Goal: Book appointment/travel/reservation

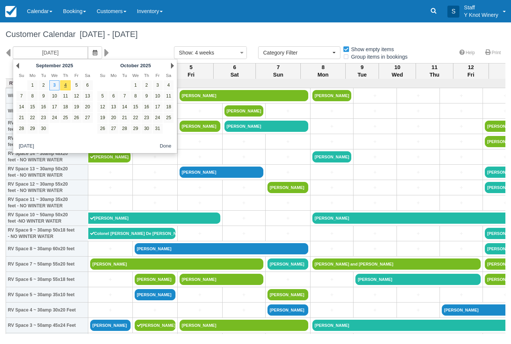
select select
click at [173, 65] on link "Next" at bounding box center [172, 66] width 3 height 6
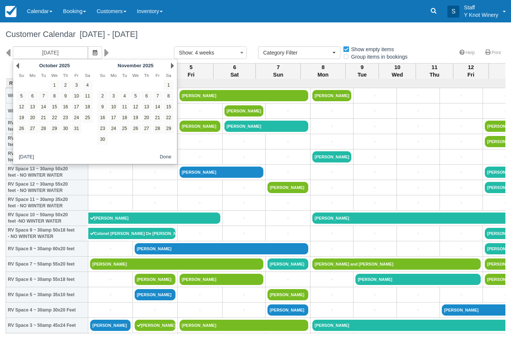
click at [172, 68] on link "Next" at bounding box center [172, 66] width 3 height 6
click at [171, 68] on link "Next" at bounding box center [172, 66] width 3 height 6
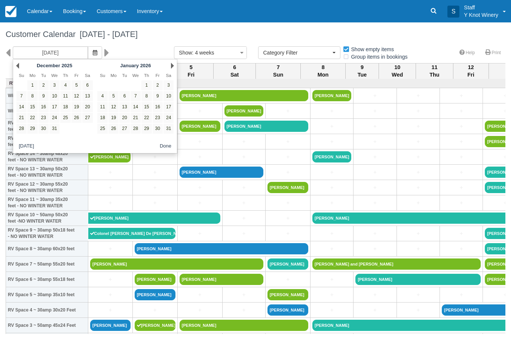
click at [172, 68] on link "Next" at bounding box center [172, 66] width 3 height 6
click at [168, 67] on div "Next February 2026" at bounding box center [135, 66] width 81 height 10
click at [171, 69] on div "Next February 2026" at bounding box center [135, 66] width 81 height 10
click at [171, 68] on link "Next" at bounding box center [172, 66] width 3 height 6
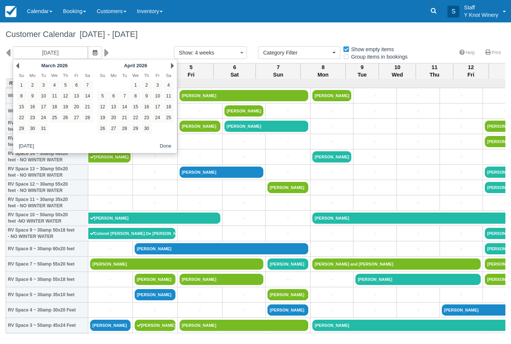
click at [171, 68] on link "Next" at bounding box center [172, 66] width 3 height 6
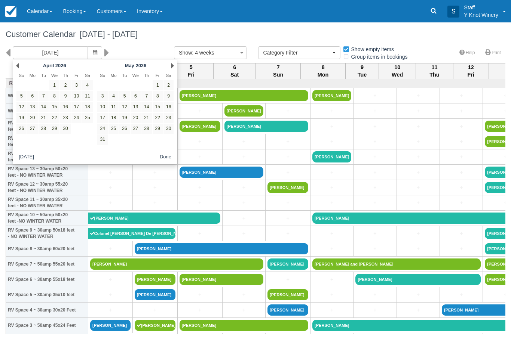
click at [171, 69] on div "Next May 2026" at bounding box center [135, 66] width 81 height 10
click at [170, 71] on div "Next May 2026" at bounding box center [135, 66] width 81 height 10
click at [173, 68] on link "Next" at bounding box center [172, 66] width 3 height 6
click at [173, 63] on link "Next" at bounding box center [172, 66] width 3 height 6
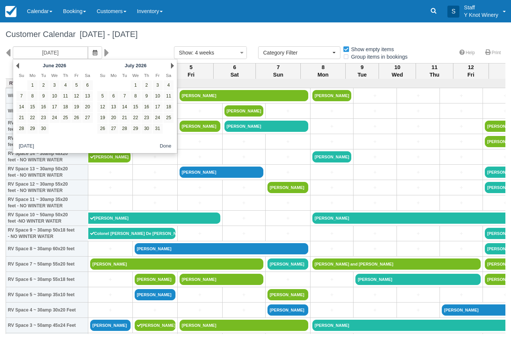
click at [170, 70] on div "Next July 2026" at bounding box center [135, 66] width 81 height 10
click at [172, 68] on link "Next" at bounding box center [172, 66] width 3 height 6
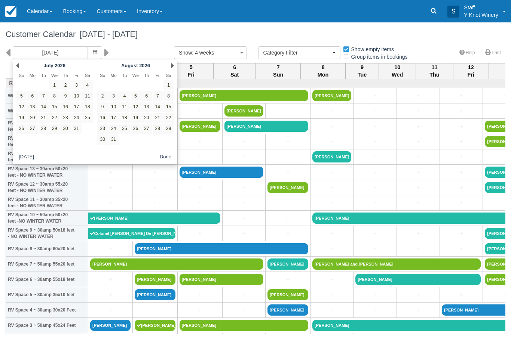
click at [168, 69] on div "Next August 2026" at bounding box center [135, 66] width 81 height 10
click at [170, 68] on div "Next August 2026" at bounding box center [135, 66] width 81 height 10
click at [173, 68] on link "Next" at bounding box center [172, 66] width 3 height 6
click at [147, 86] on link "3" at bounding box center [146, 85] width 10 height 10
type input "09/03/26"
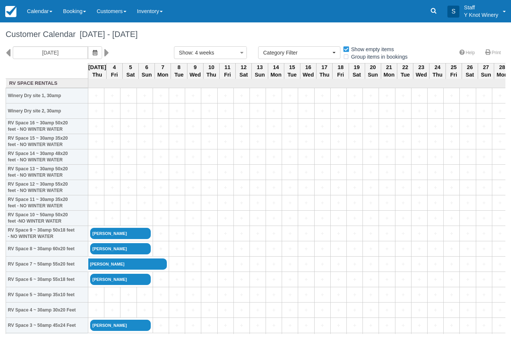
click at [94, 222] on link "+" at bounding box center [96, 219] width 12 height 8
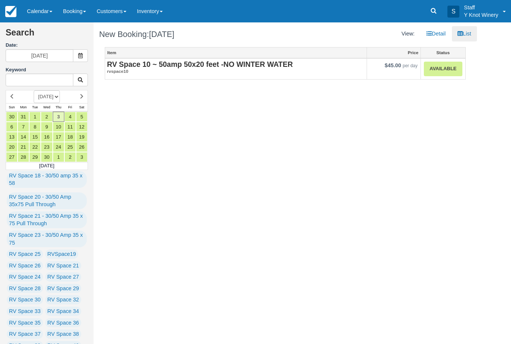
click at [448, 69] on link "Available" at bounding box center [443, 69] width 38 height 15
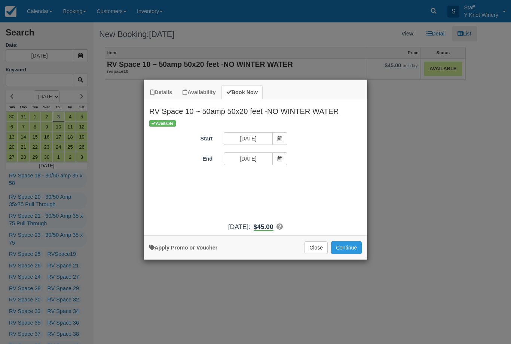
click at [280, 161] on icon "Item Modal" at bounding box center [279, 158] width 5 height 5
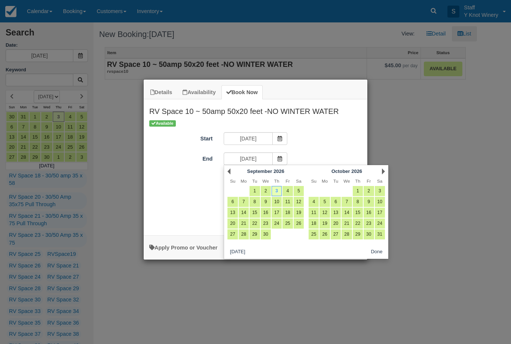
click at [231, 202] on link "6" at bounding box center [232, 202] width 10 height 10
type input "09/06/26"
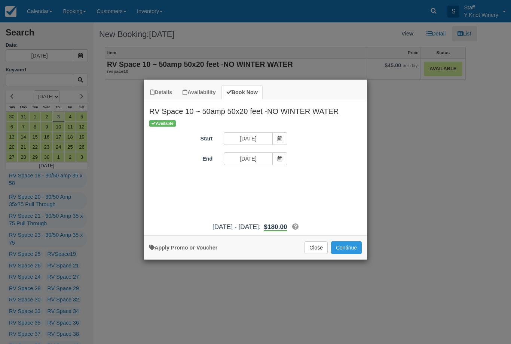
click at [346, 254] on button "Continue" at bounding box center [346, 248] width 31 height 13
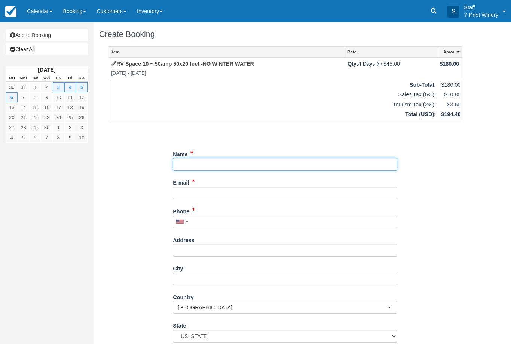
click at [240, 166] on input "Name" at bounding box center [285, 164] width 224 height 13
type input "[PERSON_NAME]"
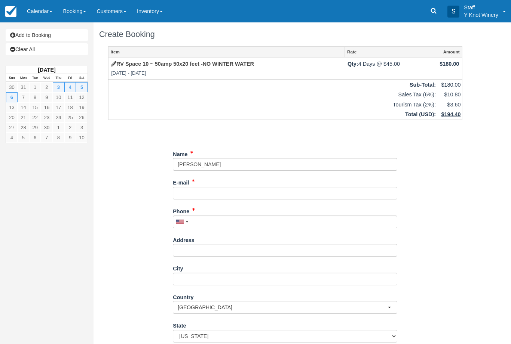
click at [194, 184] on div "E-mail Did you mean ?" at bounding box center [285, 187] width 224 height 23
click at [185, 189] on input "E-mail" at bounding box center [285, 193] width 224 height 13
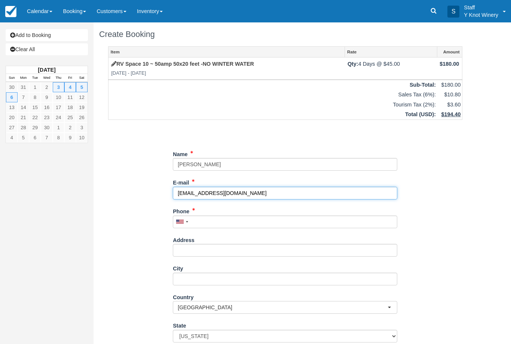
type input "saranichols2019@outlook.com"
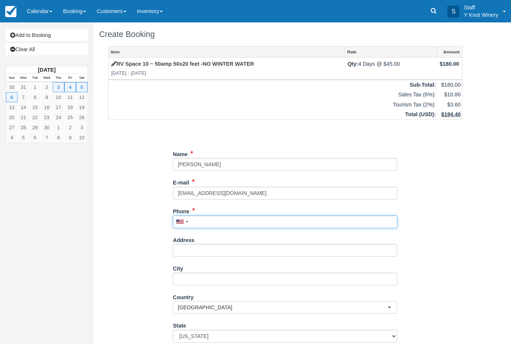
click at [211, 216] on input "Phone" at bounding box center [285, 222] width 224 height 13
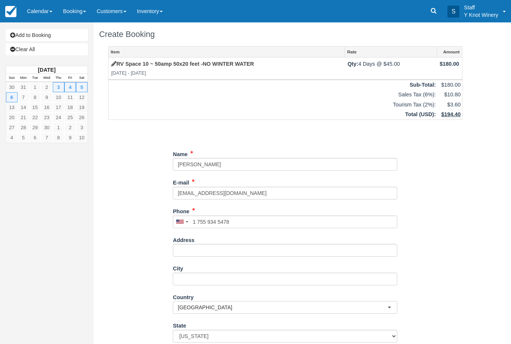
type input "+17559345478"
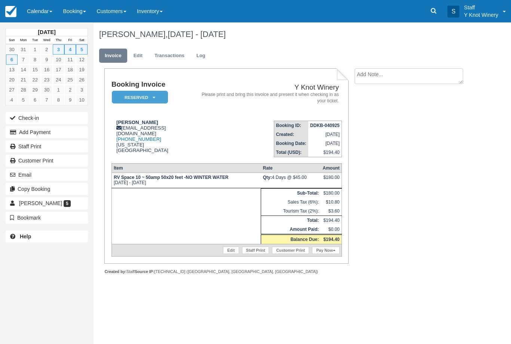
click at [46, 11] on link "Calendar" at bounding box center [40, 11] width 36 height 22
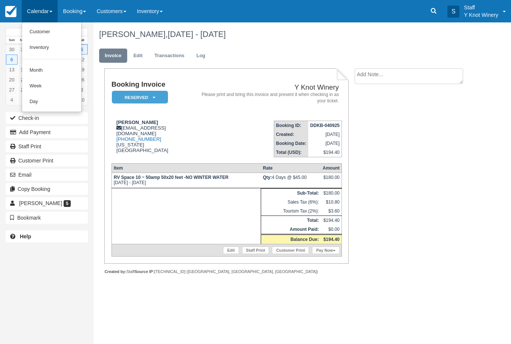
click at [30, 31] on link "Customer" at bounding box center [51, 32] width 59 height 16
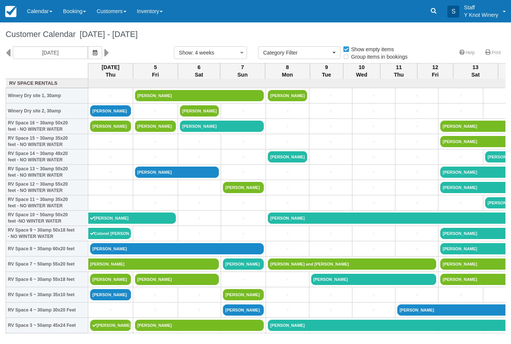
select select
click at [93, 51] on icon "button" at bounding box center [95, 52] width 4 height 5
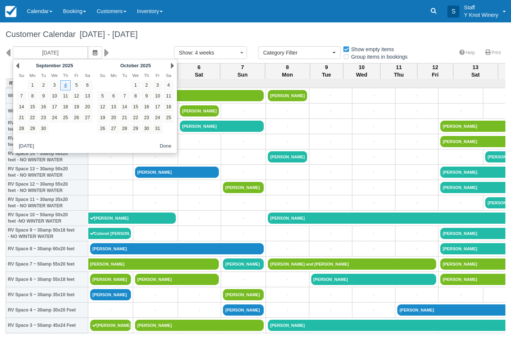
click at [89, 98] on link "13" at bounding box center [87, 96] width 10 height 10
type input "09/13/25"
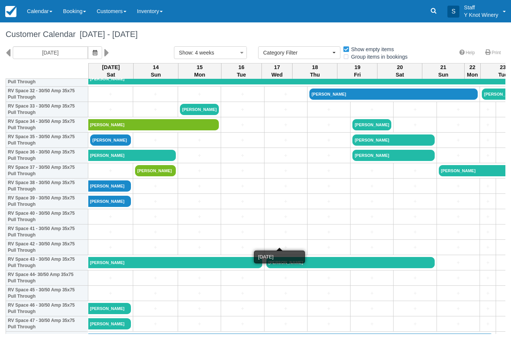
scroll to position [507, 0]
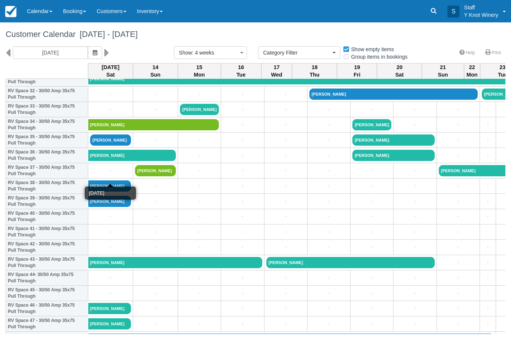
click at [106, 175] on link "+" at bounding box center [110, 171] width 41 height 8
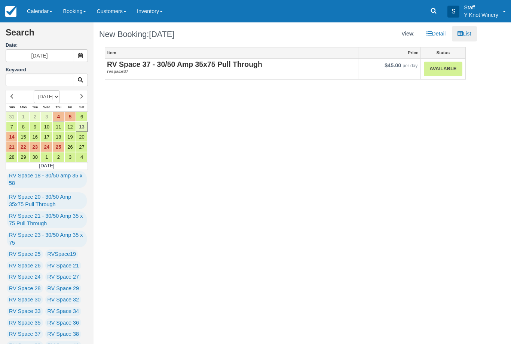
click at [447, 69] on link "Available" at bounding box center [443, 69] width 38 height 15
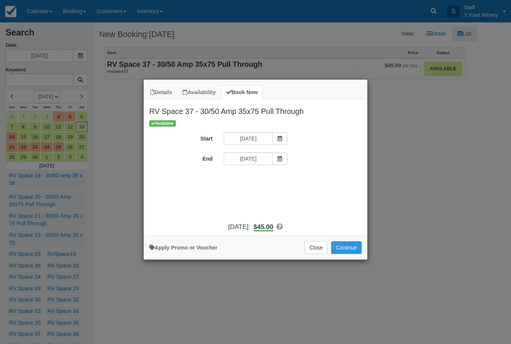
click at [352, 254] on button "Continue" at bounding box center [346, 248] width 31 height 13
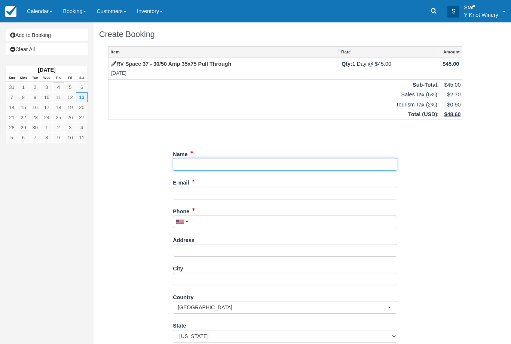
click at [198, 163] on input "Name" at bounding box center [285, 164] width 224 height 13
type input "Terrie Lawley"
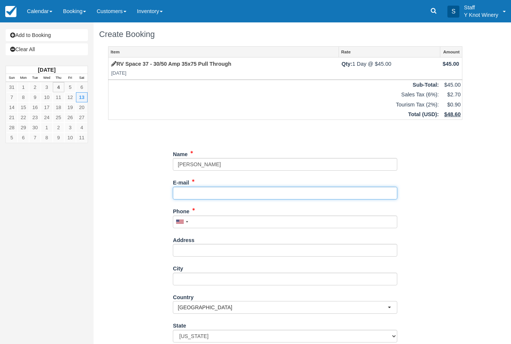
click at [194, 191] on input "E-mail" at bounding box center [285, 193] width 224 height 13
type input "terrielawley@hotmail.com"
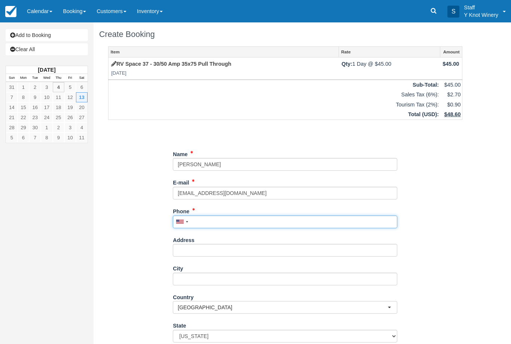
click at [208, 226] on input "Phone" at bounding box center [285, 222] width 224 height 13
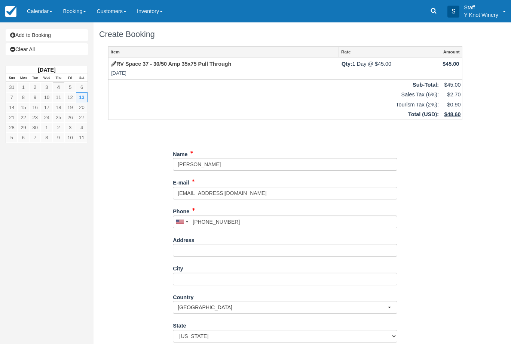
type input "+12083084596"
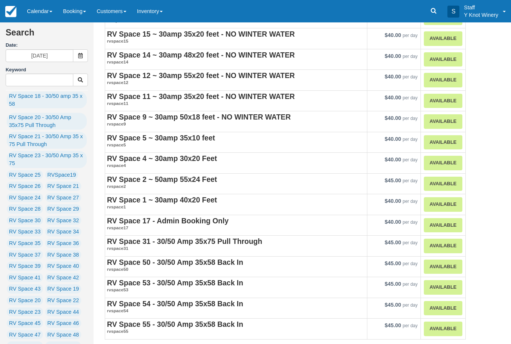
scroll to position [80, 0]
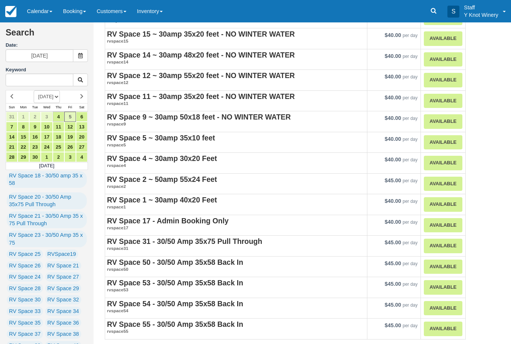
click at [48, 13] on link "Calendar" at bounding box center [40, 11] width 36 height 22
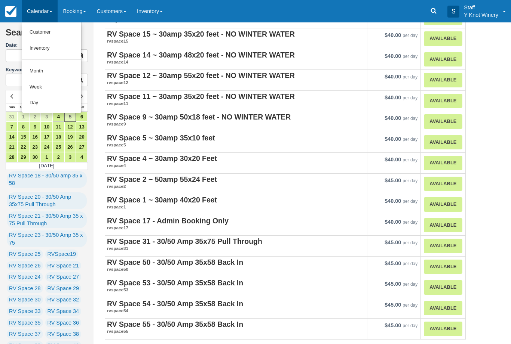
click at [56, 32] on link "Customer" at bounding box center [51, 32] width 59 height 16
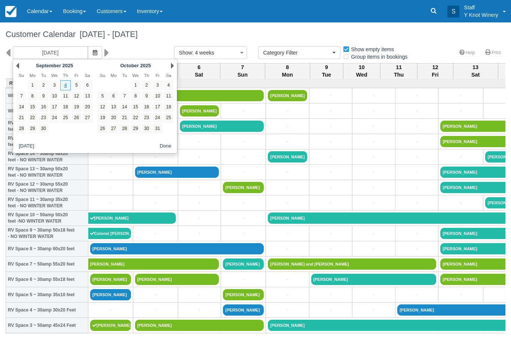
select select
click at [65, 95] on link "11" at bounding box center [65, 96] width 10 height 10
type input "09/11/25"
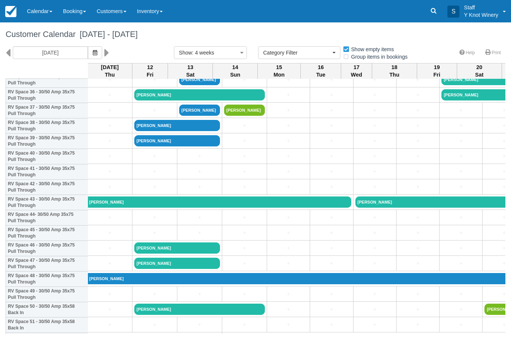
scroll to position [567, 0]
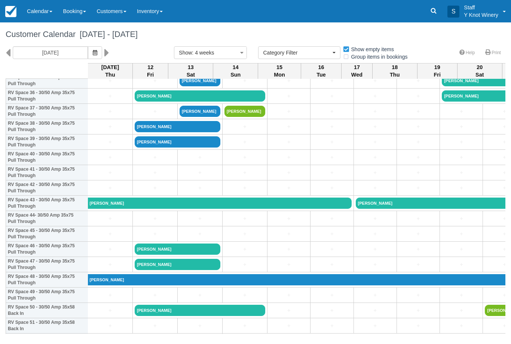
click at [44, 15] on link "Calendar" at bounding box center [40, 11] width 36 height 22
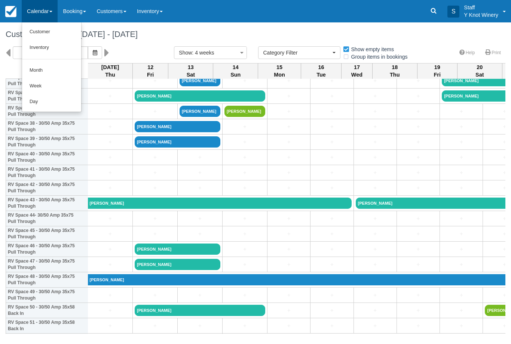
click at [40, 36] on link "Customer" at bounding box center [51, 32] width 59 height 16
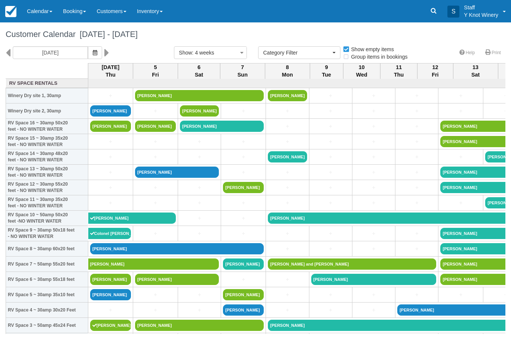
select select
